Goal: Task Accomplishment & Management: Use online tool/utility

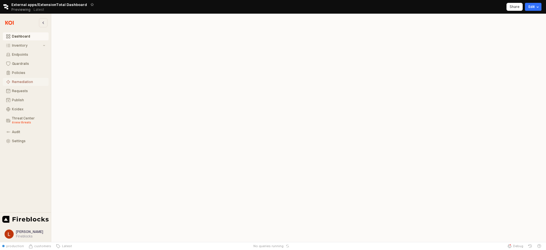
click at [27, 84] on button "Remediation" at bounding box center [26, 82] width 46 height 8
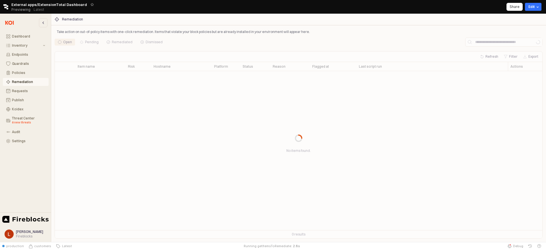
click at [501, 44] on div "App Body" at bounding box center [299, 138] width 488 height 201
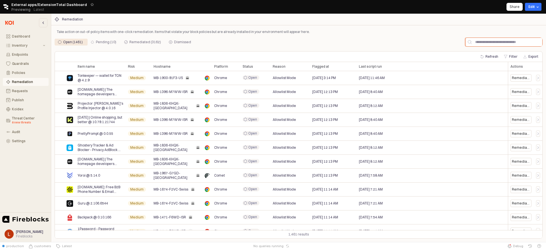
click at [489, 40] on input "App Body" at bounding box center [507, 42] width 71 height 9
paste input "**********"
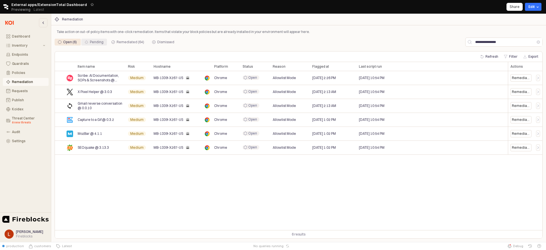
click at [104, 43] on div "Pending" at bounding box center [97, 42] width 14 height 7
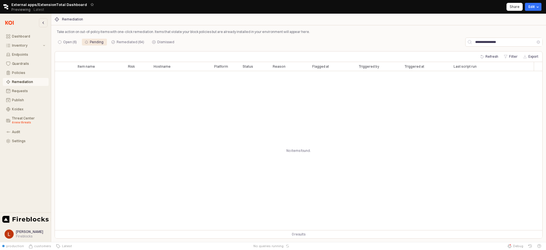
click at [343, 127] on div "No items found." at bounding box center [299, 150] width 488 height 159
click at [522, 42] on input "**********" at bounding box center [504, 42] width 65 height 9
type input "**********"
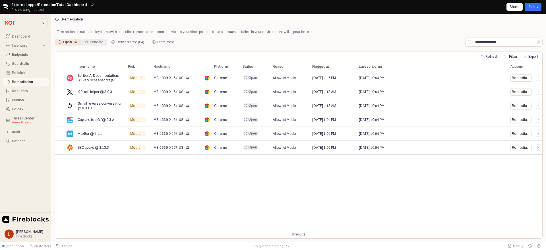
click at [105, 42] on div "Pending" at bounding box center [94, 42] width 26 height 7
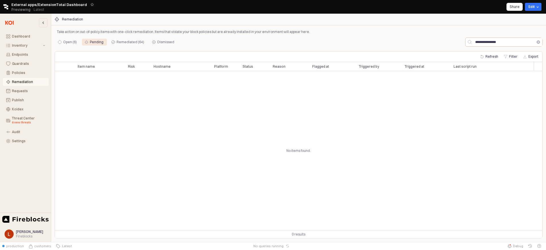
click at [537, 42] on button "Clear" at bounding box center [538, 41] width 3 height 3
click at [467, 113] on div "App Body" at bounding box center [299, 138] width 488 height 201
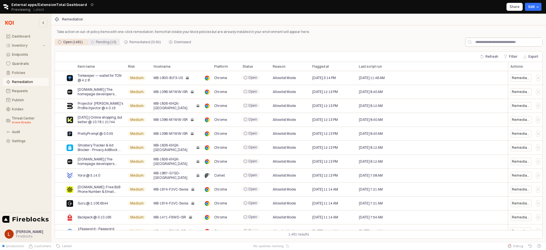
click at [100, 42] on div "Pending (10)" at bounding box center [106, 42] width 20 height 7
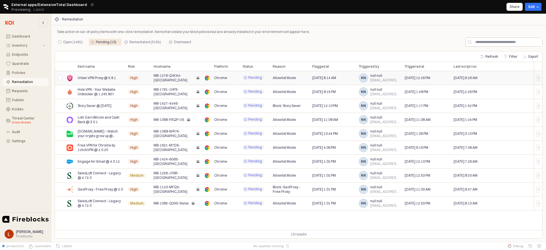
click at [165, 76] on span "MB-1276-QWX4-[GEOGRAPHIC_DATA]" at bounding box center [174, 77] width 40 height 9
click at [159, 77] on span "MB-1276-QWX4-[GEOGRAPHIC_DATA]" at bounding box center [174, 77] width 40 height 9
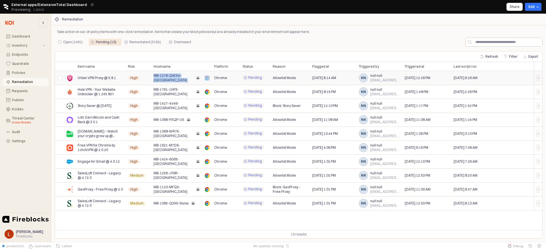
click at [159, 77] on span "MB-1276-QWX4-[GEOGRAPHIC_DATA]" at bounding box center [174, 77] width 40 height 9
copy span "MB-1276-QWX4-[GEOGRAPHIC_DATA]"
click at [259, 51] on div "Refresh Filter Export Item name Item name Risk Risk Hostname Hostname Platform …" at bounding box center [299, 144] width 488 height 187
click at [170, 77] on span "MB-1276-QWX4-[GEOGRAPHIC_DATA]" at bounding box center [174, 77] width 40 height 9
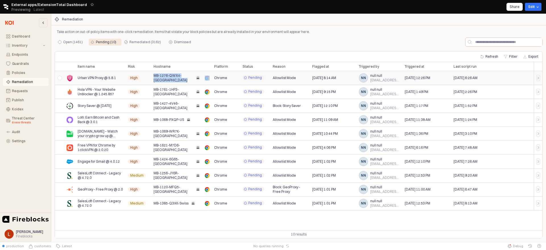
click at [170, 77] on span "MB-1276-QWX4-[GEOGRAPHIC_DATA]" at bounding box center [174, 77] width 40 height 9
click at [174, 77] on span "MB-1276-QWX4-[GEOGRAPHIC_DATA]" at bounding box center [174, 77] width 40 height 9
click at [176, 75] on span "MB-1276-QWX4-[GEOGRAPHIC_DATA]" at bounding box center [174, 77] width 40 height 9
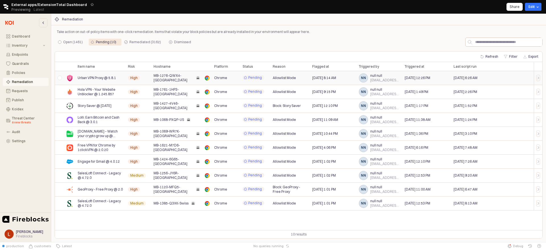
click at [110, 77] on span "Urban VPN Proxy @ 5.8.1" at bounding box center [97, 78] width 38 height 5
